Goal: Information Seeking & Learning: Learn about a topic

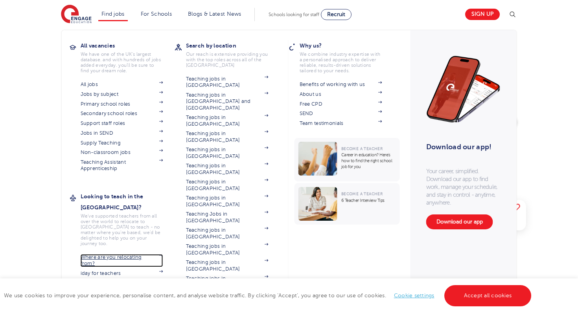
click at [100, 254] on link "Where are you relocating from?" at bounding box center [122, 260] width 83 height 13
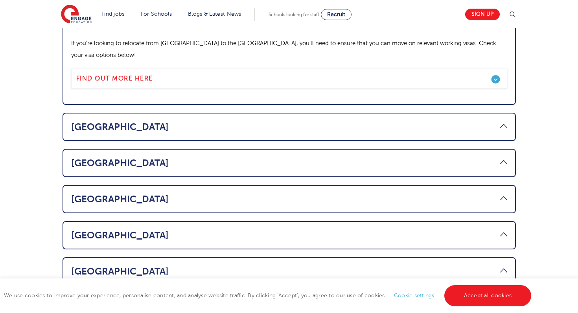
scroll to position [473, 0]
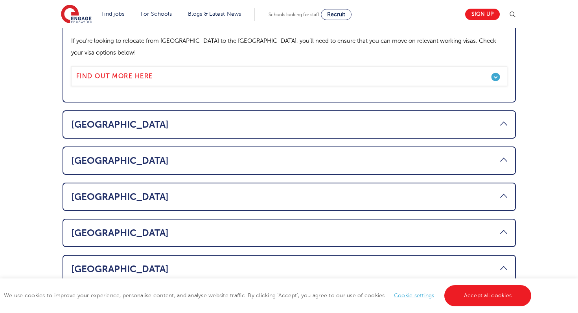
click at [177, 110] on li "Australia Thinking about relocating from [GEOGRAPHIC_DATA] to the [GEOGRAPHIC_D…" at bounding box center [289, 124] width 453 height 28
click at [175, 119] on link "[GEOGRAPHIC_DATA]" at bounding box center [289, 124] width 436 height 11
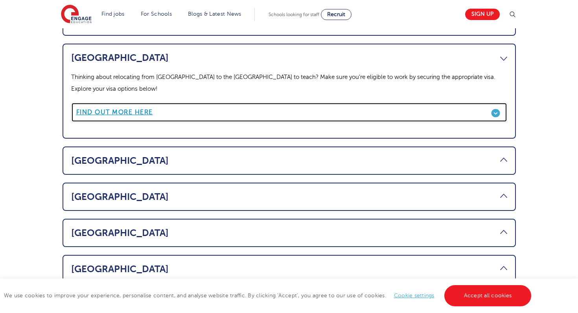
click at [164, 103] on link "Find out more here" at bounding box center [289, 113] width 436 height 20
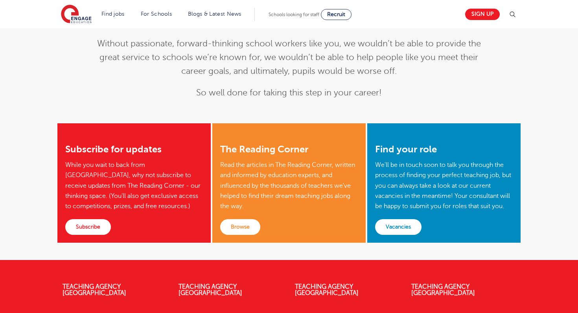
scroll to position [164, 0]
